Goal: Transaction & Acquisition: Purchase product/service

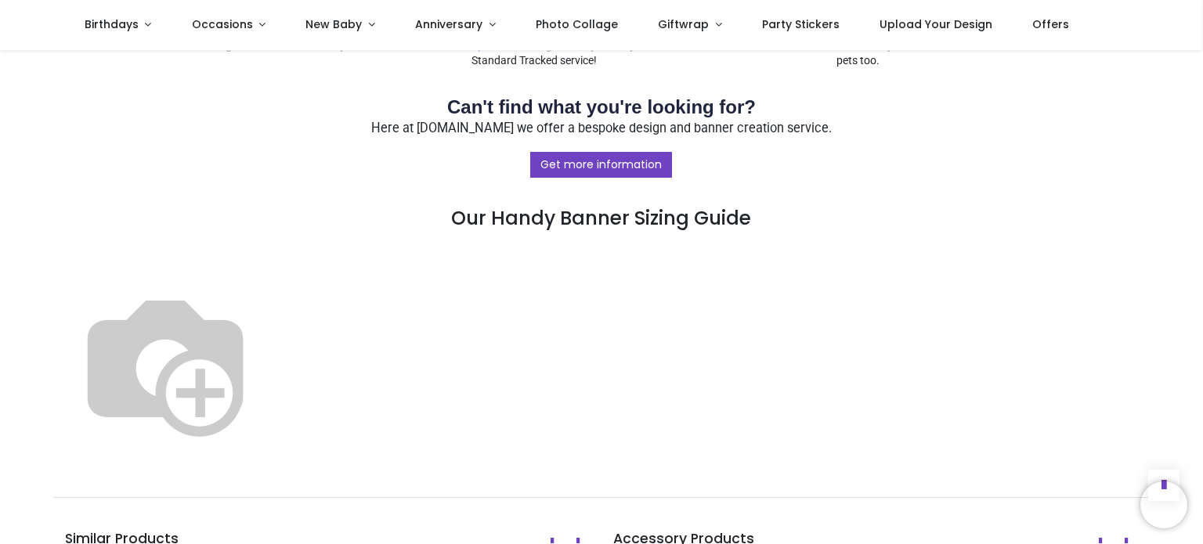
scroll to position [751, 0]
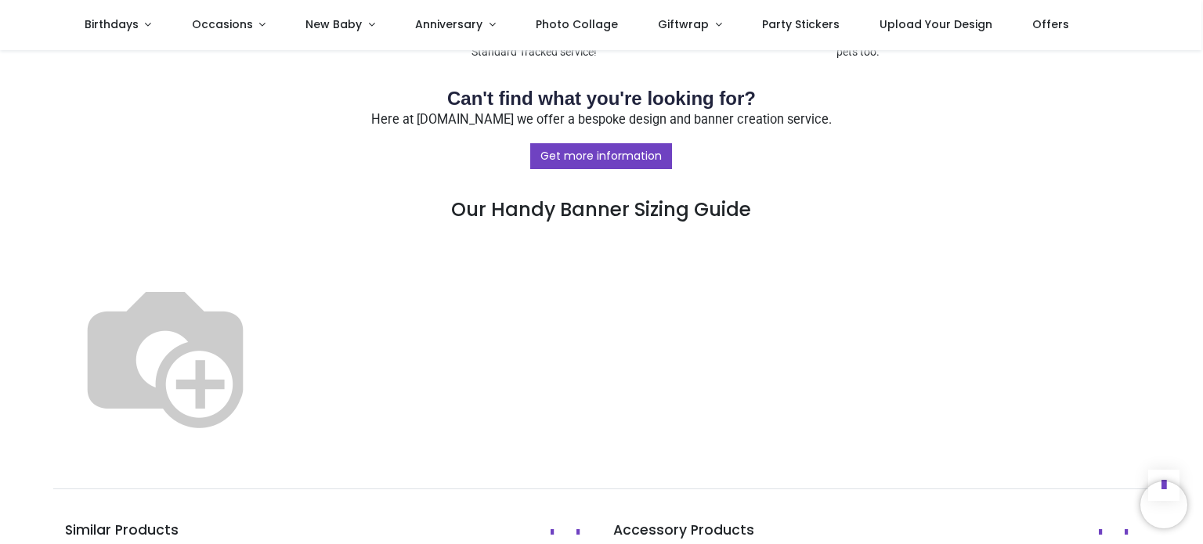
click at [265, 358] on img at bounding box center [165, 354] width 200 height 200
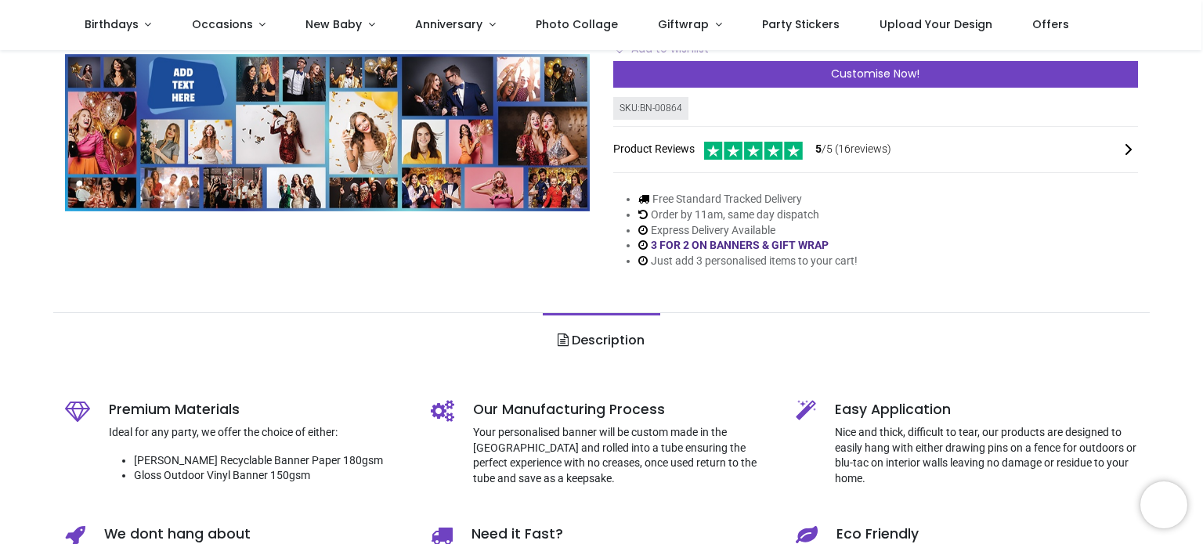
scroll to position [0, 0]
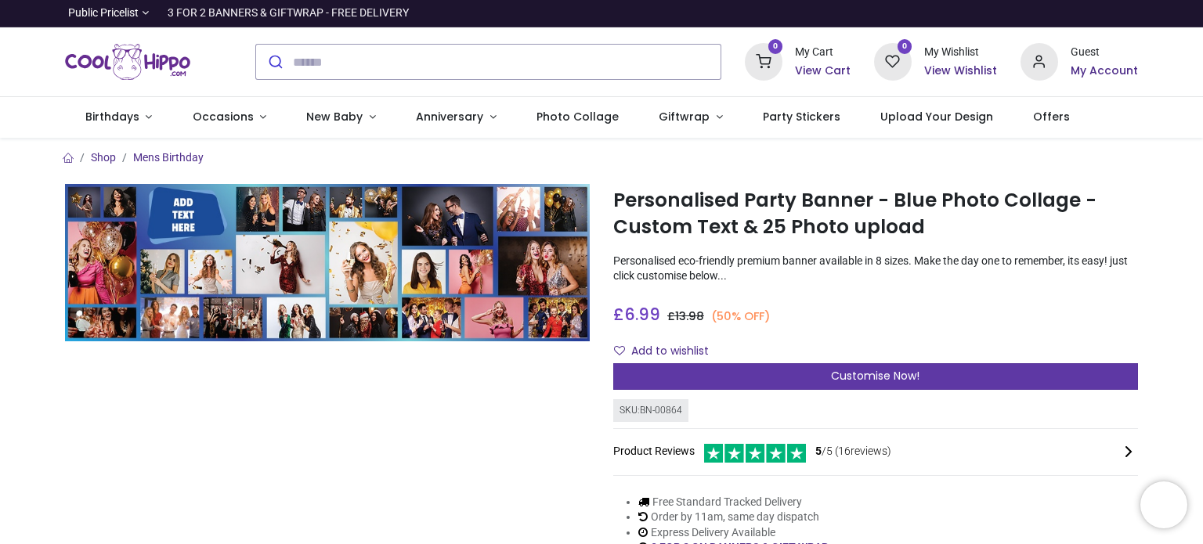
click at [716, 377] on div "Customise Now!" at bounding box center [875, 376] width 525 height 27
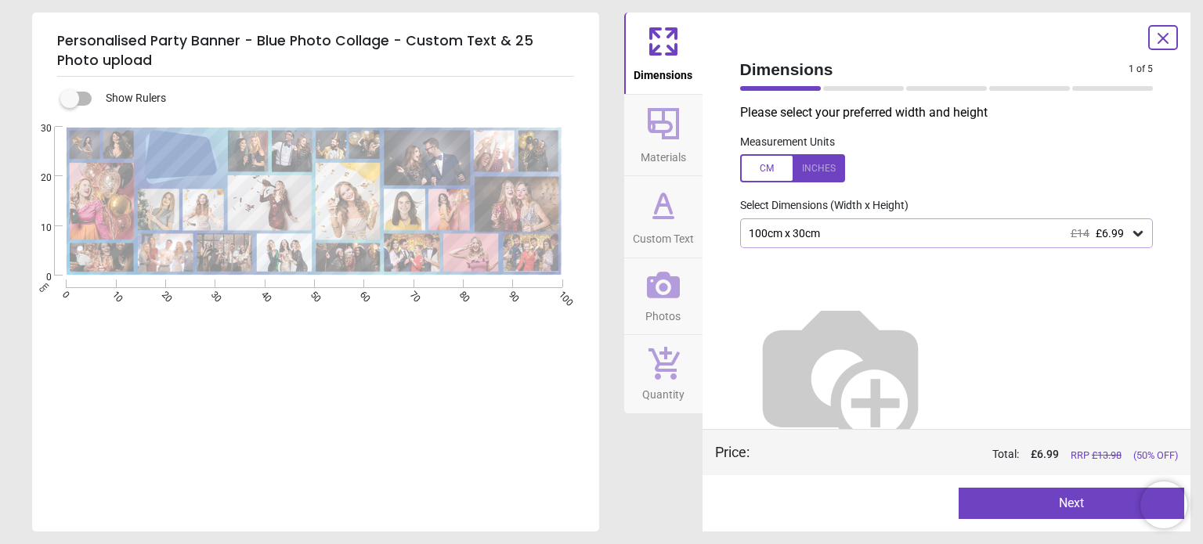
click at [838, 235] on div "100cm x 30cm £14 £6.99" at bounding box center [939, 233] width 384 height 13
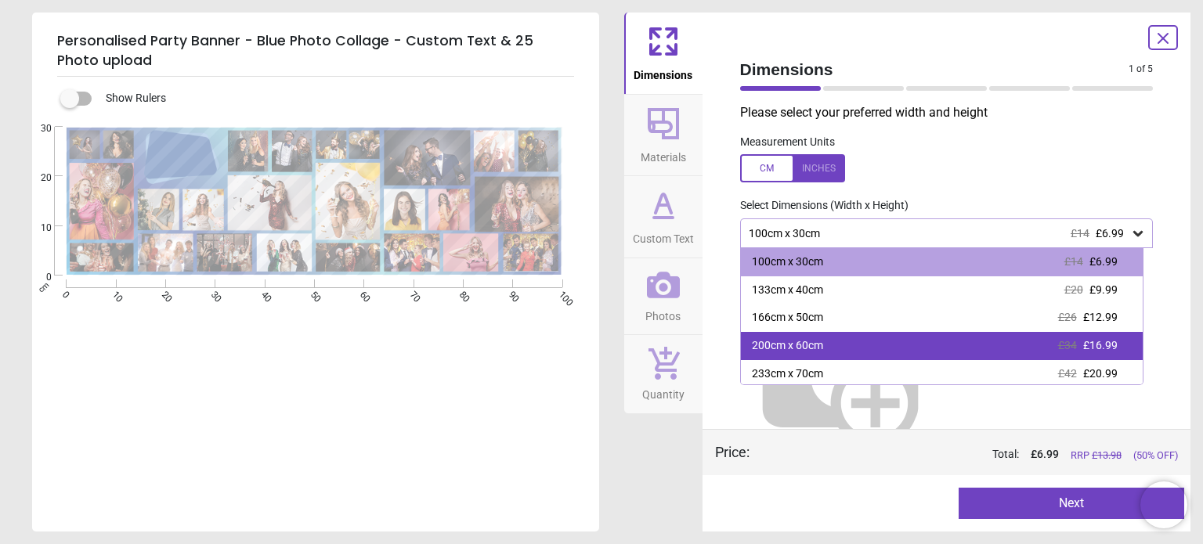
click at [782, 355] on div "200cm x 60cm £34 £16.99" at bounding box center [942, 346] width 402 height 28
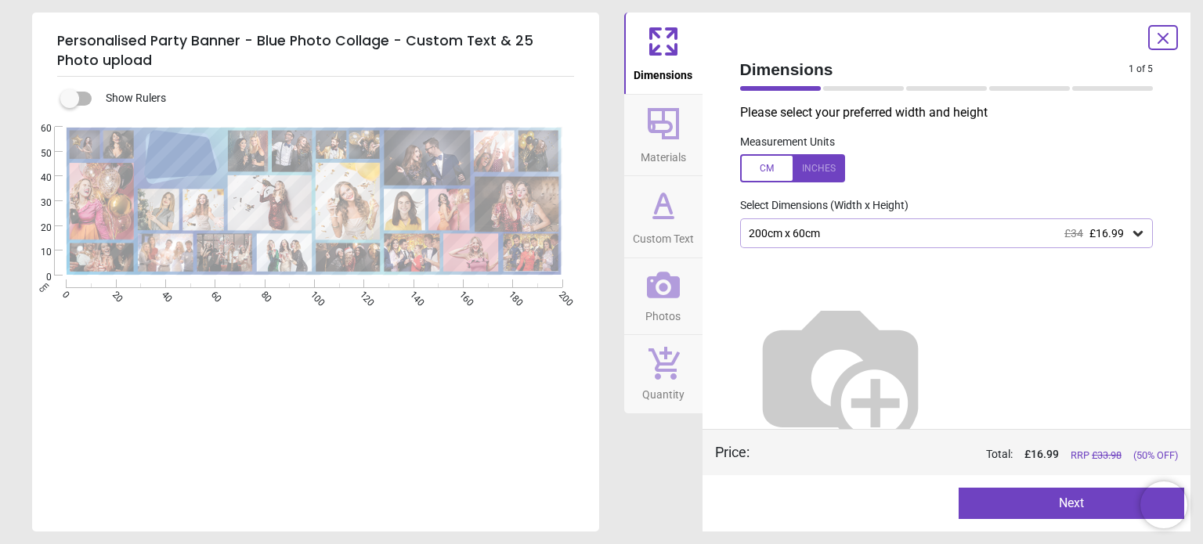
click at [1013, 508] on button "Next" at bounding box center [1070, 503] width 225 height 31
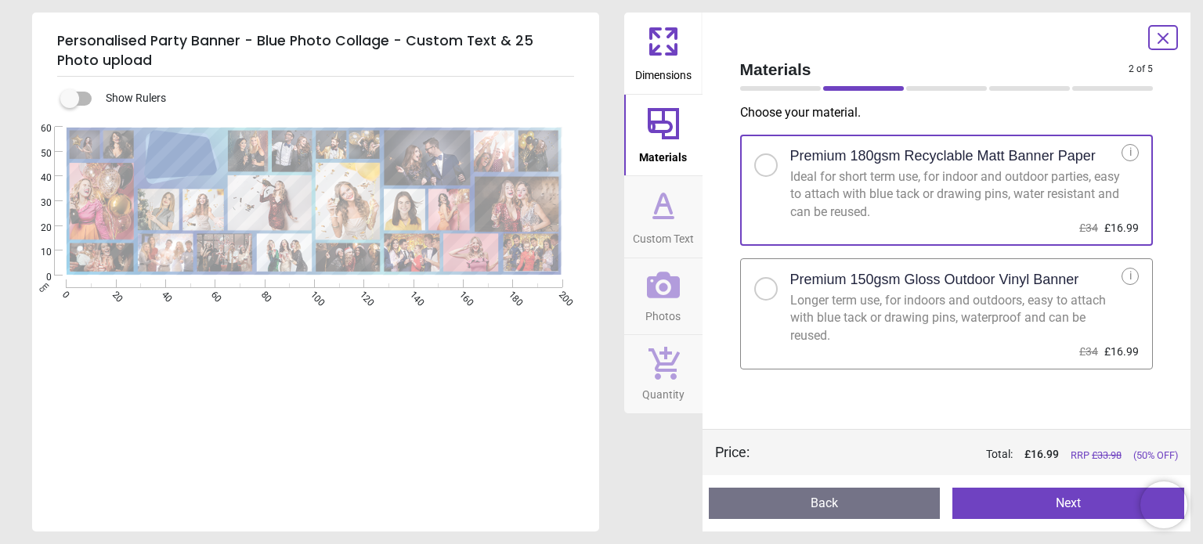
click at [1013, 508] on button "Next" at bounding box center [1068, 503] width 232 height 31
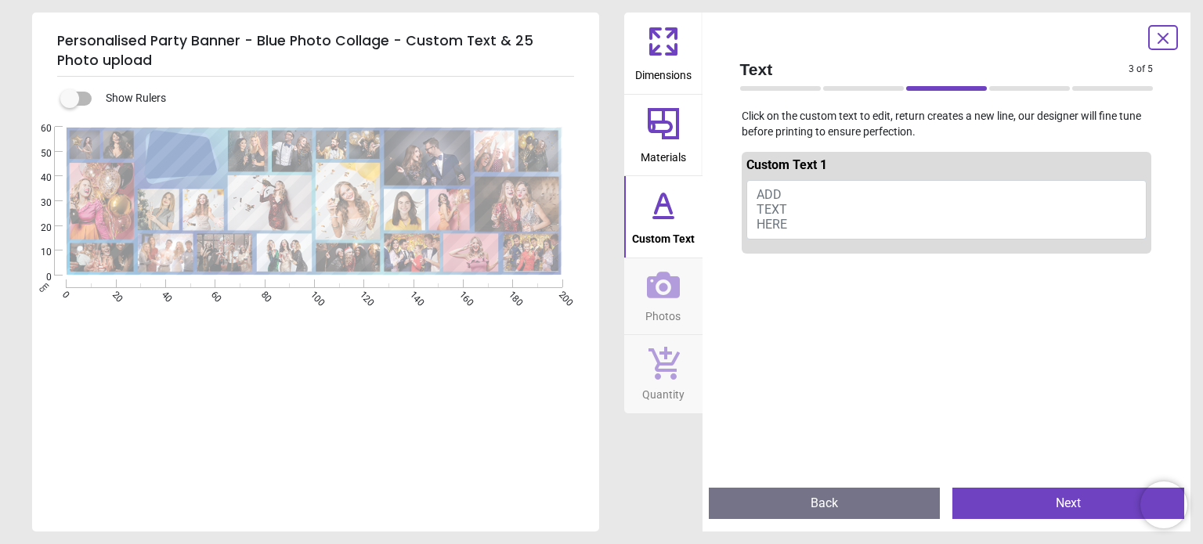
click at [774, 201] on span "ADD TEXT HERE" at bounding box center [771, 209] width 31 height 45
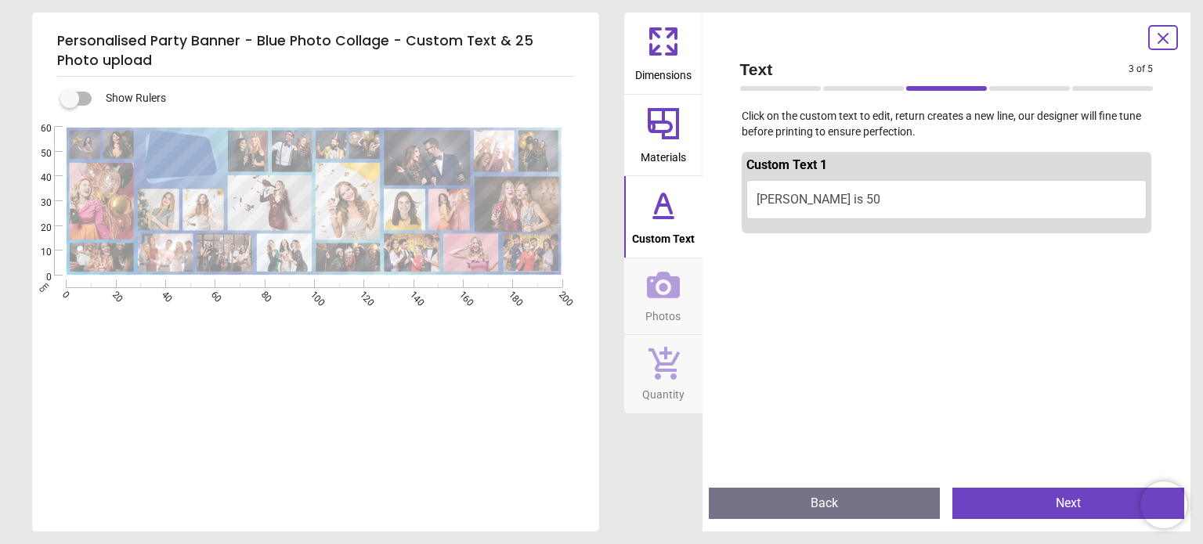
click at [797, 199] on button "[PERSON_NAME] is 50" at bounding box center [946, 199] width 401 height 39
click at [830, 197] on button "[PERSON_NAME] is 50" at bounding box center [946, 199] width 401 height 39
type textarea "********"
